Goal: Task Accomplishment & Management: Complete application form

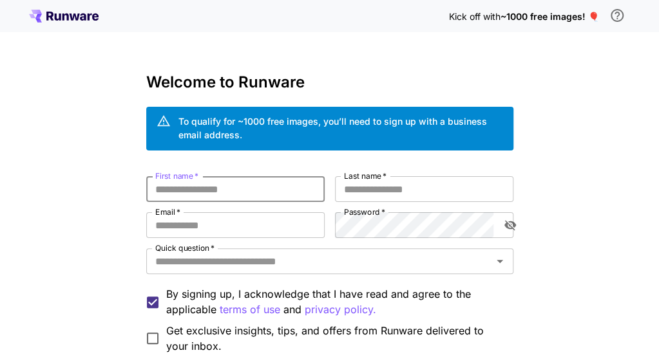
click at [245, 192] on input "First name   *" at bounding box center [235, 189] width 178 height 26
type input "*"
type input "****"
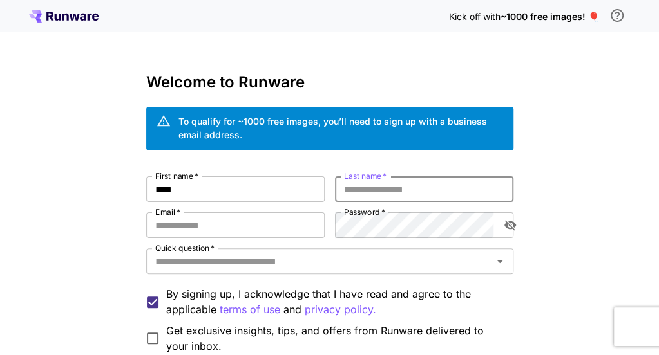
click at [377, 191] on input "Last name   *" at bounding box center [424, 189] width 178 height 26
type input "****"
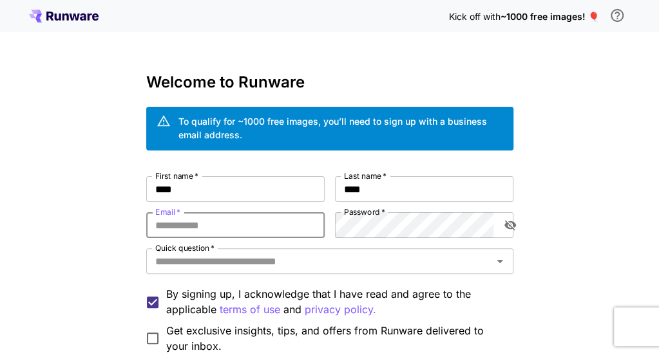
click at [275, 232] on input "Email   *" at bounding box center [235, 225] width 178 height 26
type input "**********"
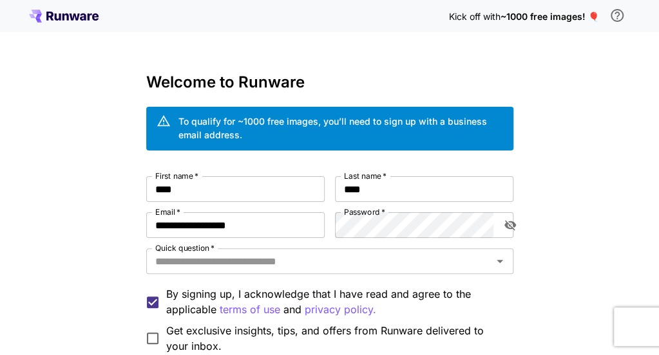
click at [379, 216] on label "Password   *" at bounding box center [364, 212] width 41 height 11
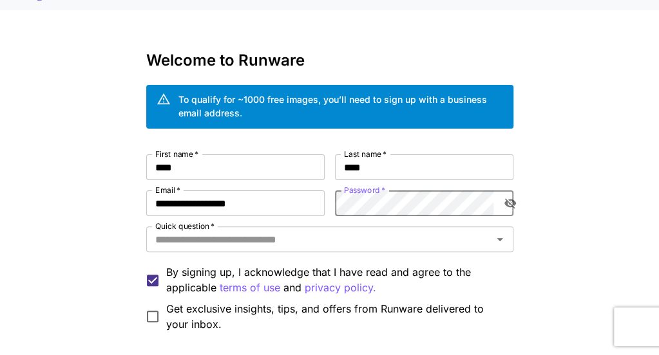
scroll to position [22, 0]
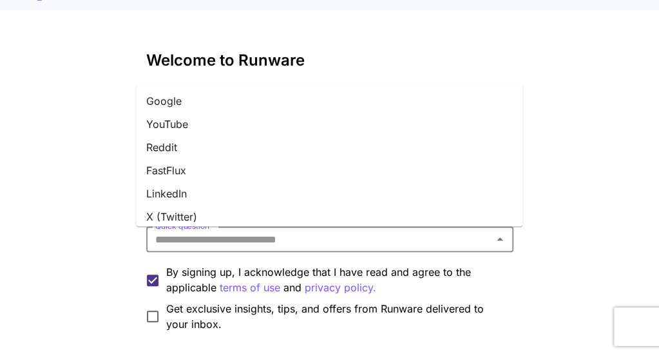
click at [363, 238] on input "Quick question   *" at bounding box center [319, 240] width 338 height 18
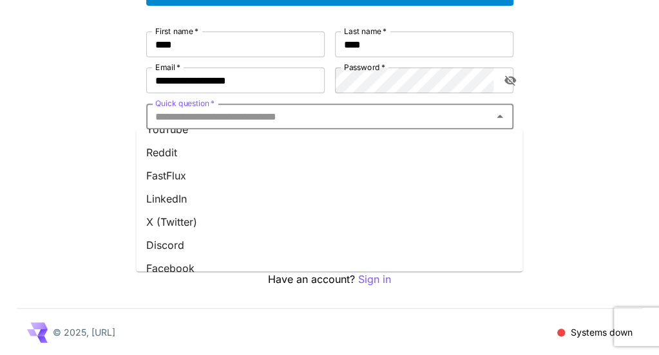
scroll to position [41, 0]
click at [204, 245] on li "Discord" at bounding box center [329, 244] width 386 height 23
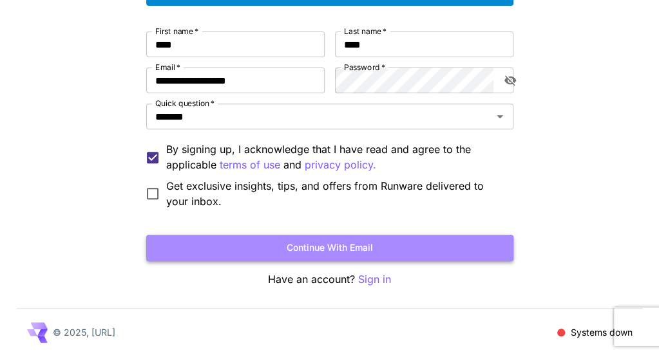
click at [384, 255] on button "Continue with email" at bounding box center [329, 248] width 367 height 26
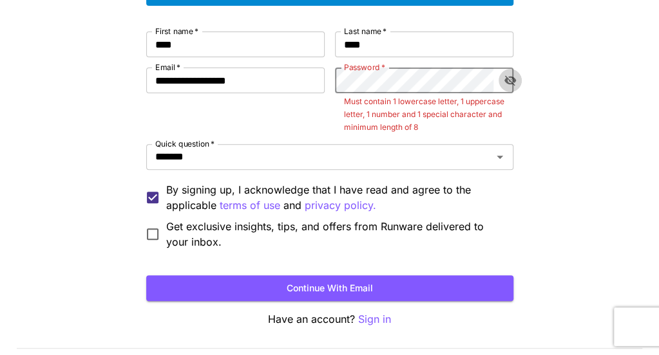
click at [505, 79] on icon "toggle password visibility" at bounding box center [510, 81] width 12 height 10
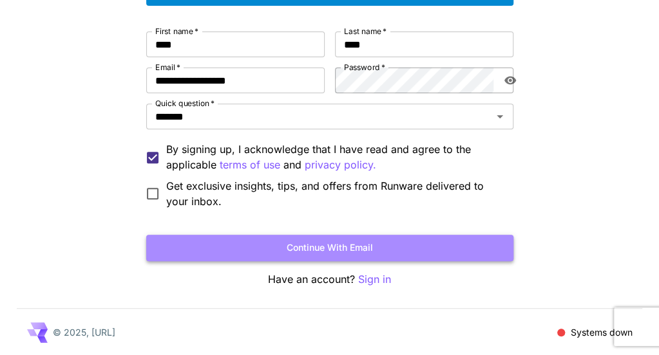
click at [388, 246] on button "Continue with email" at bounding box center [329, 248] width 367 height 26
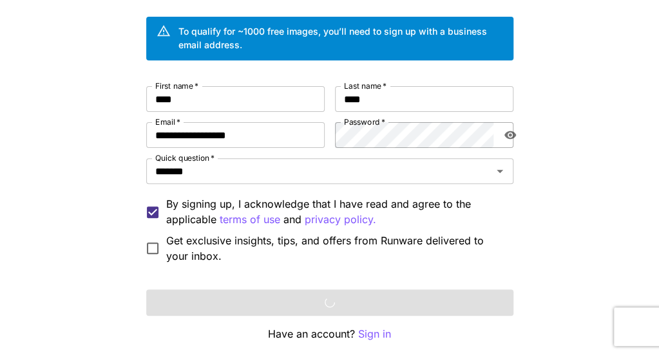
scroll to position [90, 0]
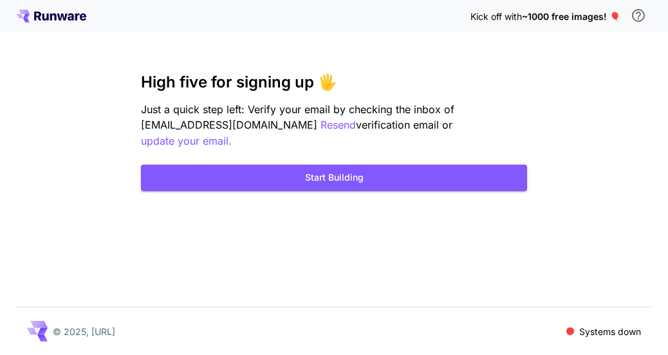
click at [406, 145] on div "High five for signing up 🖐️ Just a quick step left: Verify your email by checki…" at bounding box center [334, 132] width 386 height 118
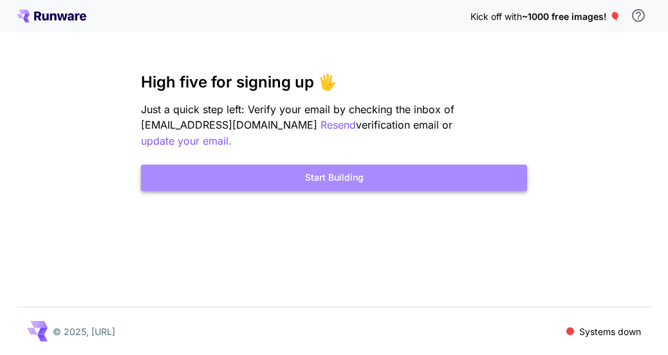
click at [356, 165] on button "Start Building" at bounding box center [334, 178] width 386 height 26
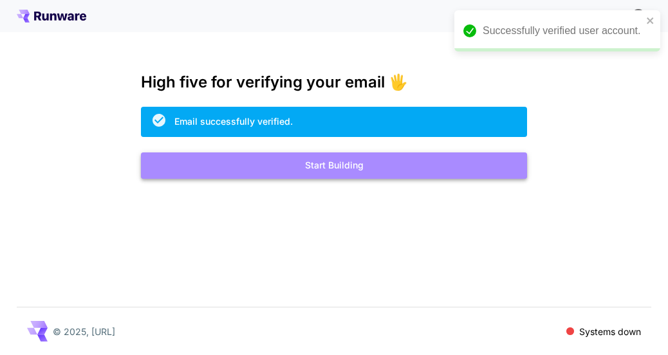
click at [366, 173] on button "Start Building" at bounding box center [334, 166] width 386 height 26
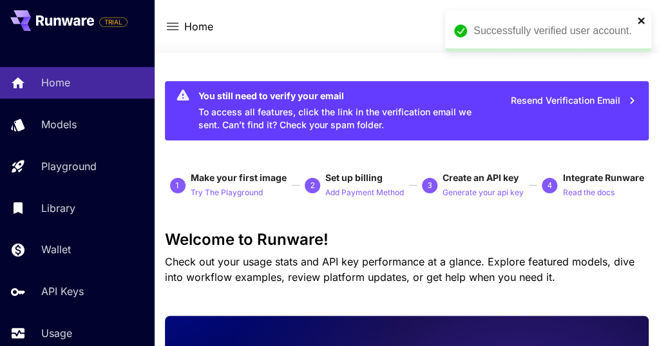
click at [639, 16] on icon "close" at bounding box center [641, 20] width 9 height 10
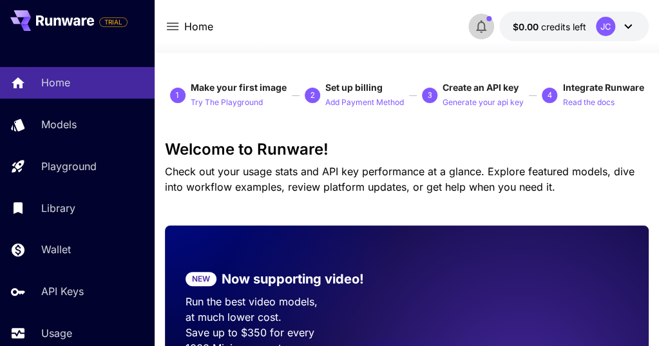
click at [476, 19] on icon "button" at bounding box center [480, 26] width 15 height 15
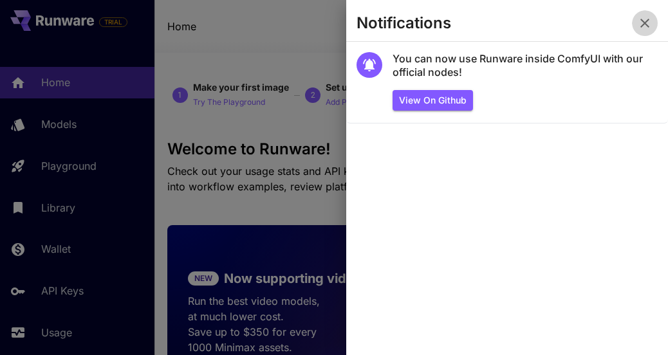
click at [645, 25] on icon "button" at bounding box center [644, 22] width 15 height 15
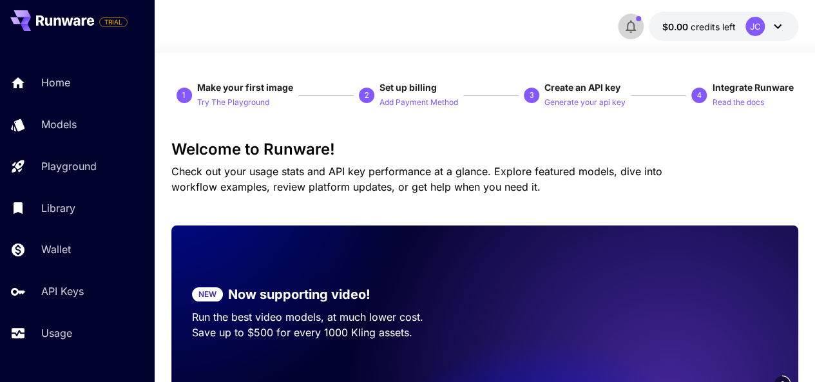
click at [634, 24] on icon "button" at bounding box center [630, 27] width 10 height 13
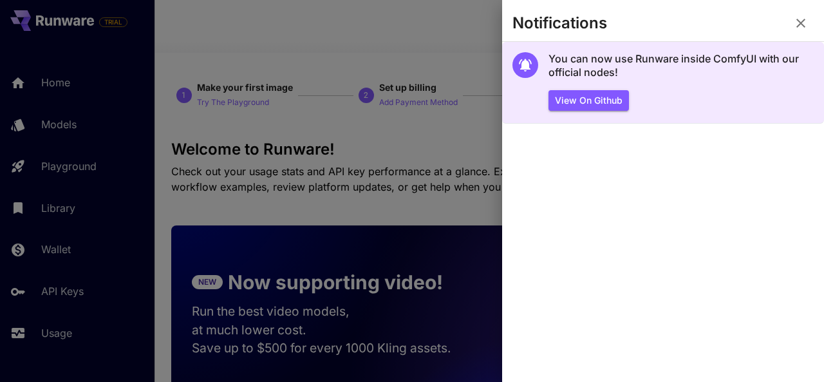
click at [502, 48] on section "You can now use Runware inside ComfyUI with our official nodes! View on Github" at bounding box center [663, 83] width 322 height 82
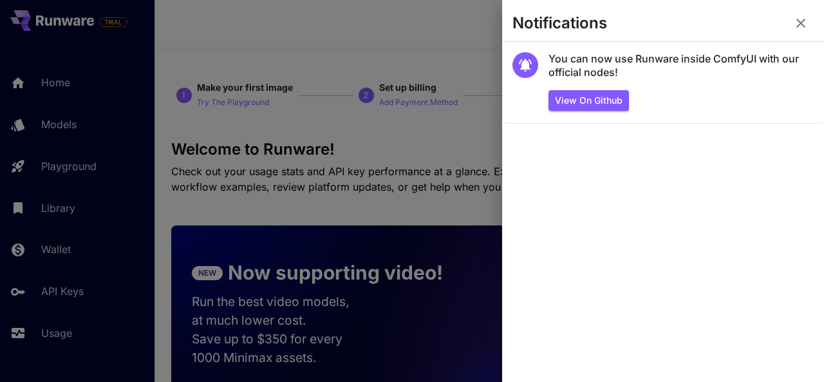
click at [780, 23] on section "Notifications" at bounding box center [663, 25] width 322 height 31
click at [805, 20] on icon "button" at bounding box center [800, 22] width 15 height 15
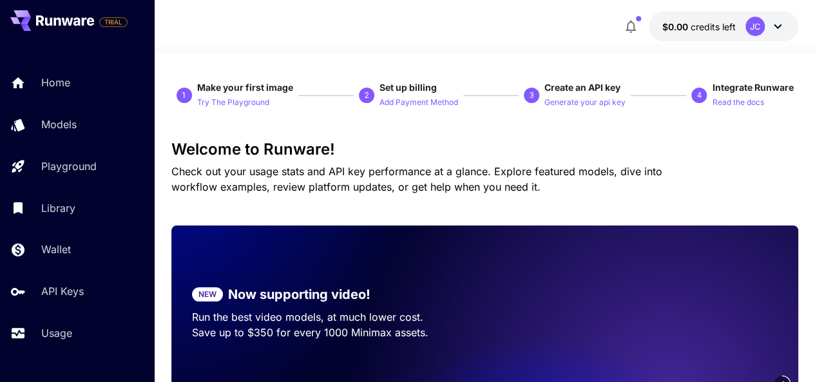
click at [805, 20] on div "$0.00 credits left JC" at bounding box center [485, 26] width 660 height 53
click at [769, 24] on div "JC" at bounding box center [765, 26] width 40 height 19
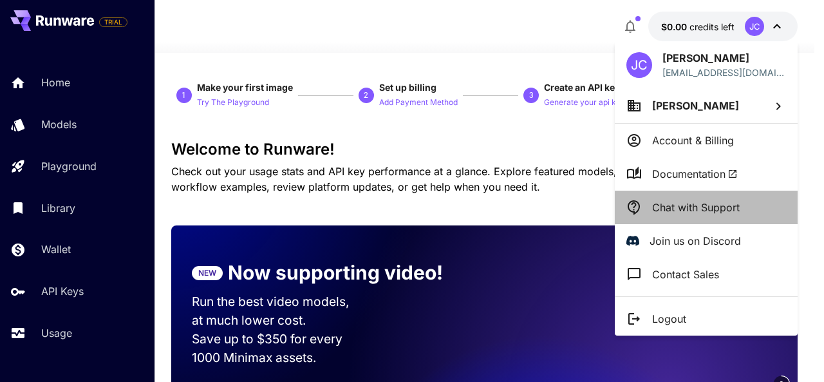
click at [685, 219] on li "Chat with Support" at bounding box center [706, 207] width 183 height 33
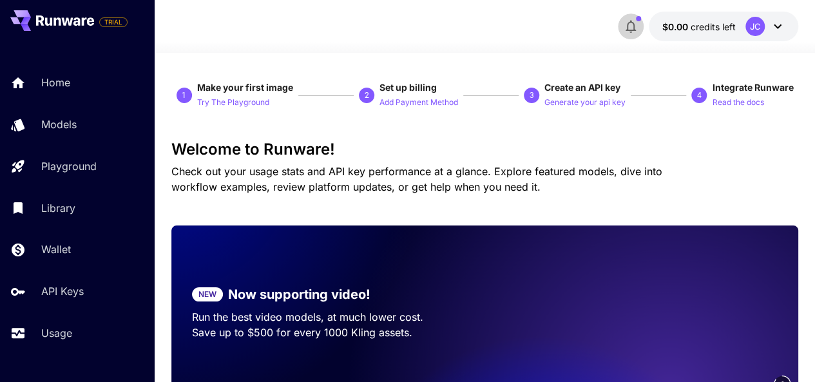
click at [636, 30] on icon "button" at bounding box center [630, 26] width 15 height 15
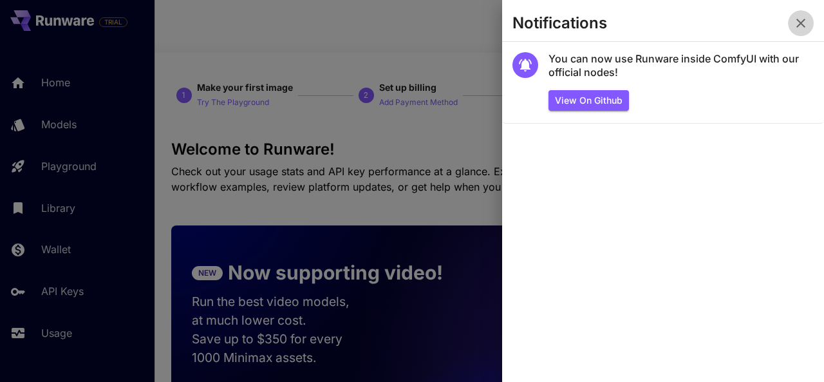
click at [798, 21] on icon "button" at bounding box center [801, 23] width 9 height 9
